Goal: Task Accomplishment & Management: Manage account settings

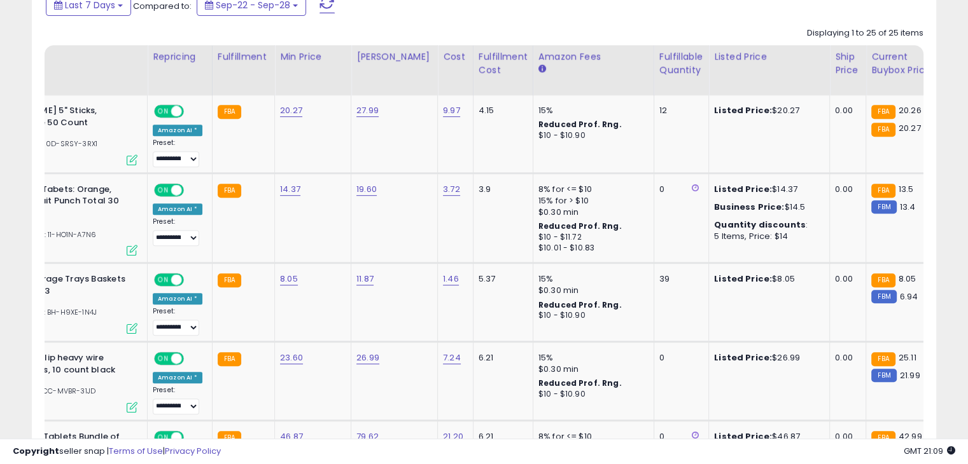
scroll to position [0, 157]
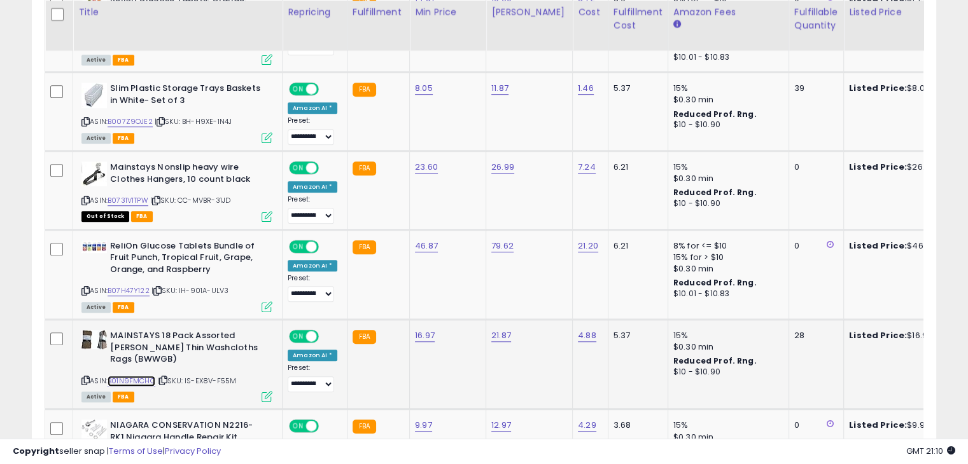
click at [132, 380] on link "B01N9FMCHO" at bounding box center [132, 381] width 48 height 11
click at [421, 336] on link "16.97" at bounding box center [425, 336] width 20 height 13
type input "*****"
click at [459, 300] on icon "submit" at bounding box center [456, 301] width 8 height 8
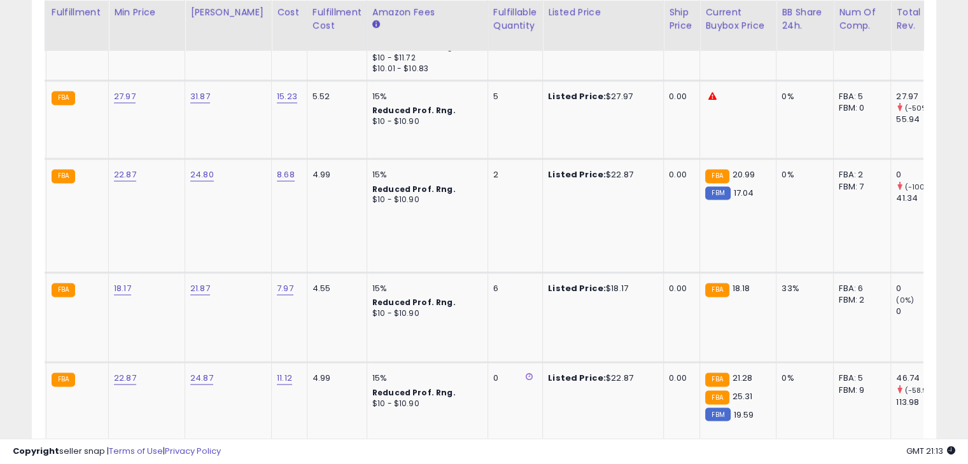
scroll to position [0, 112]
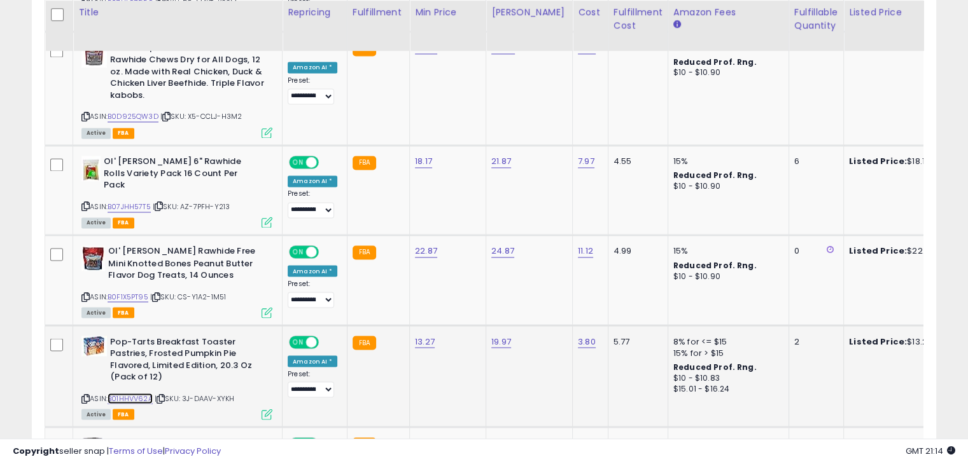
click at [135, 393] on link "B01HHVV62A" at bounding box center [130, 398] width 45 height 11
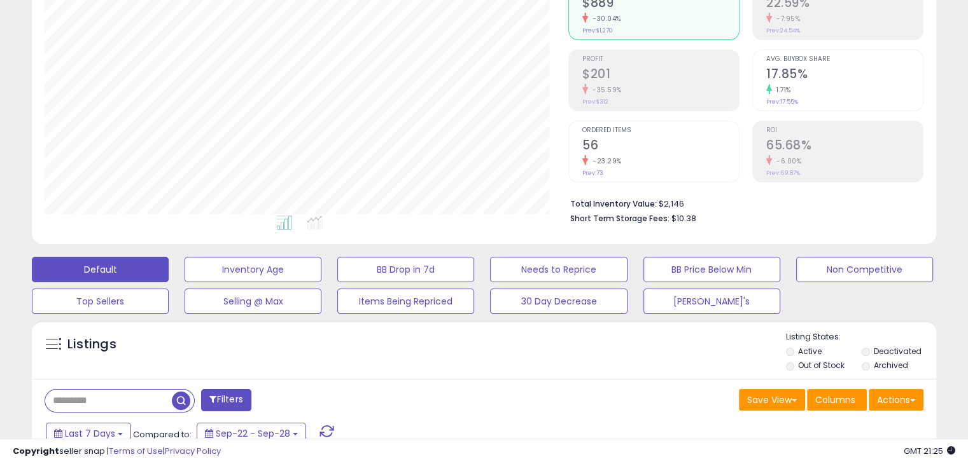
scroll to position [398, 0]
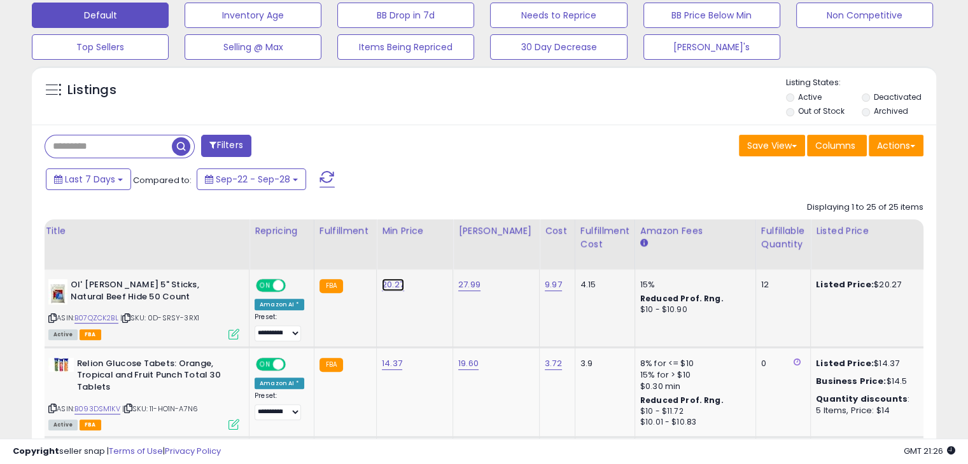
click at [386, 286] on link "20.27" at bounding box center [393, 285] width 22 height 13
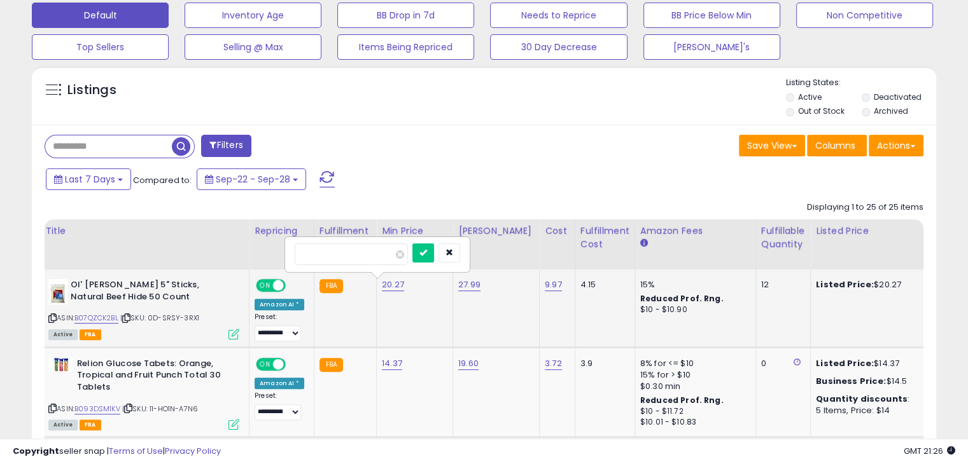
type input "*****"
click at [434, 257] on button "submit" at bounding box center [423, 253] width 22 height 19
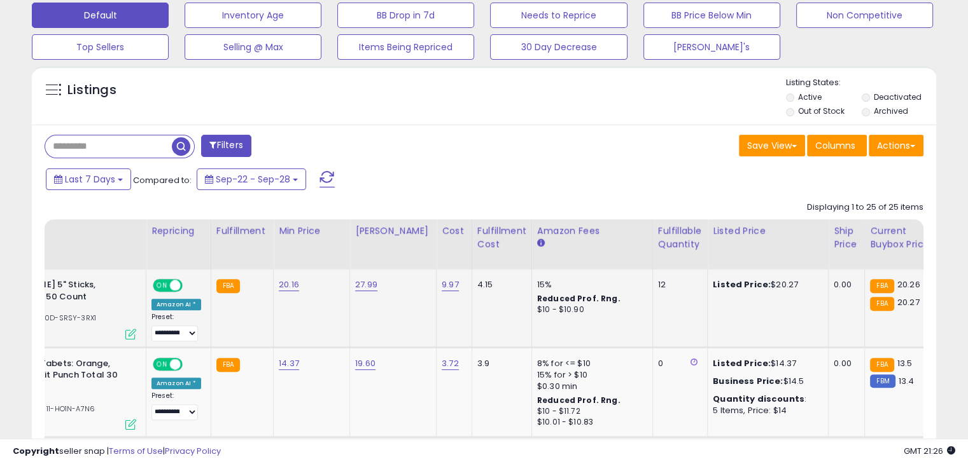
scroll to position [0, 137]
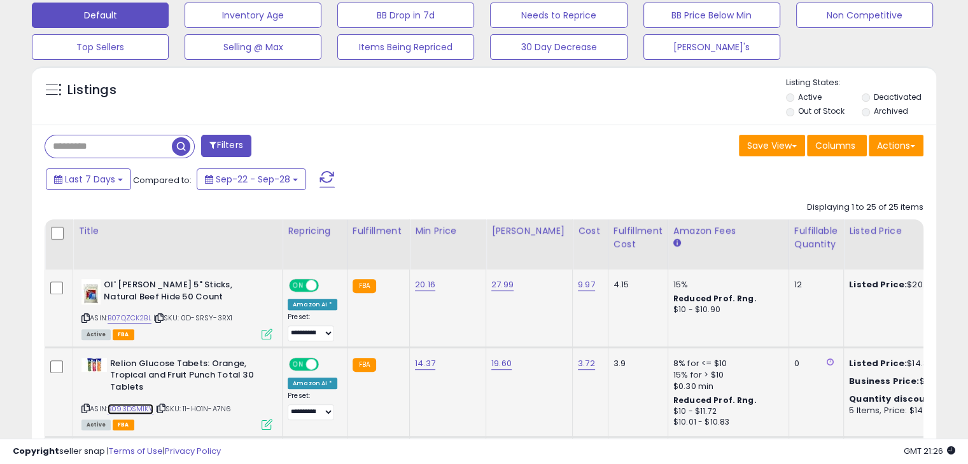
click at [135, 407] on link "B093DSM1KV" at bounding box center [131, 409] width 46 height 11
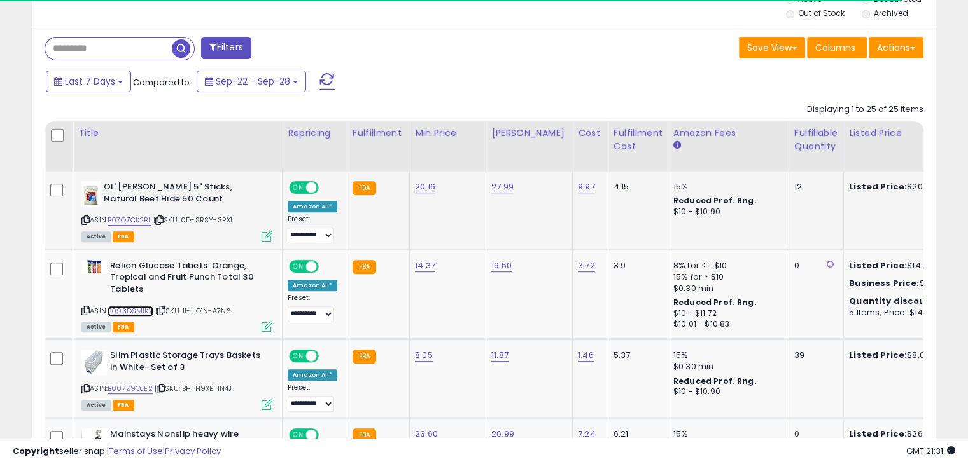
scroll to position [526, 0]
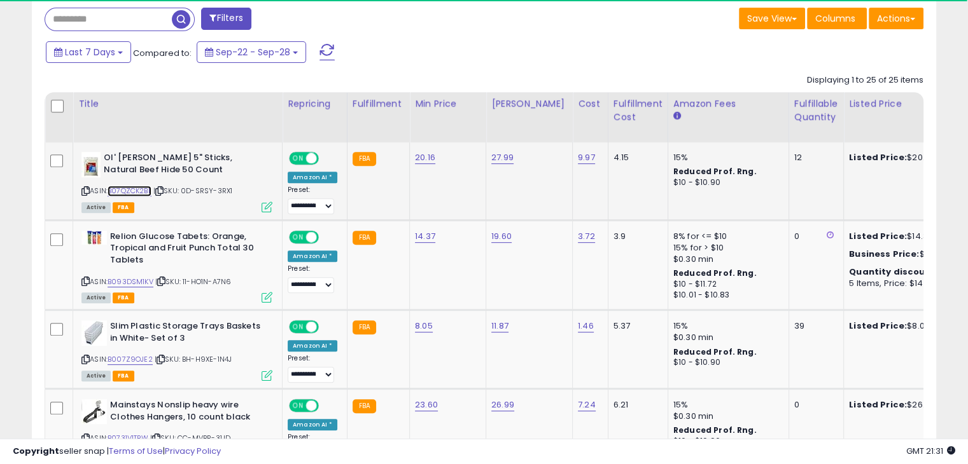
click at [130, 187] on link "B07QZCK2BL" at bounding box center [130, 191] width 44 height 11
